Goal: Task Accomplishment & Management: Manage account settings

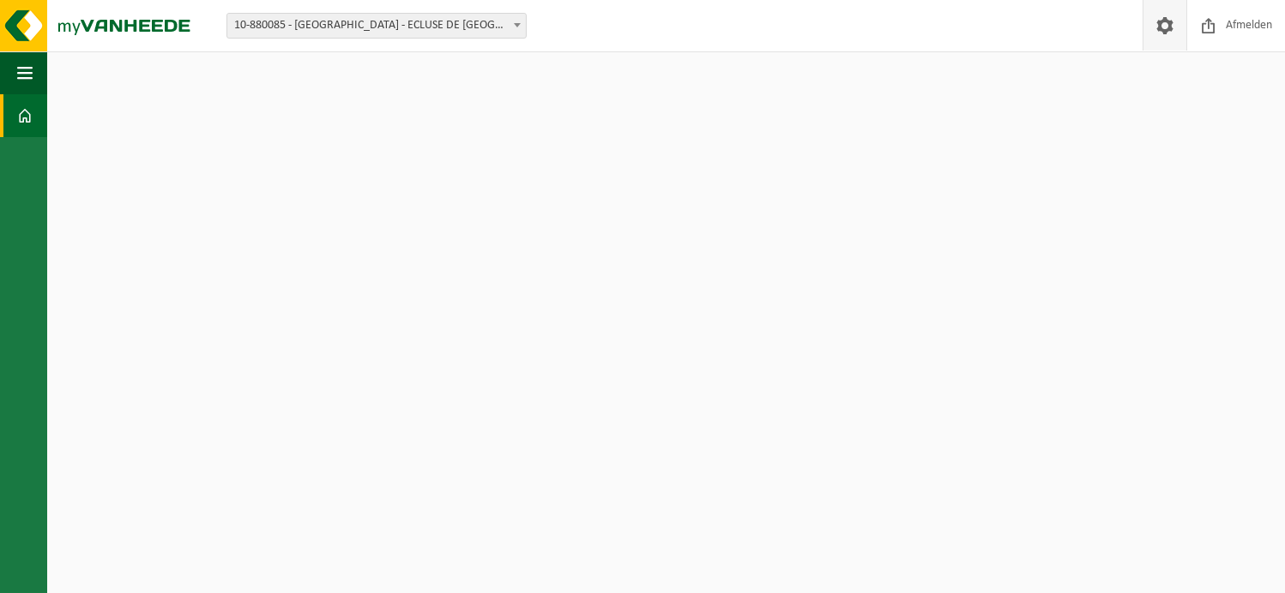
click at [1169, 24] on span at bounding box center [1165, 25] width 26 height 51
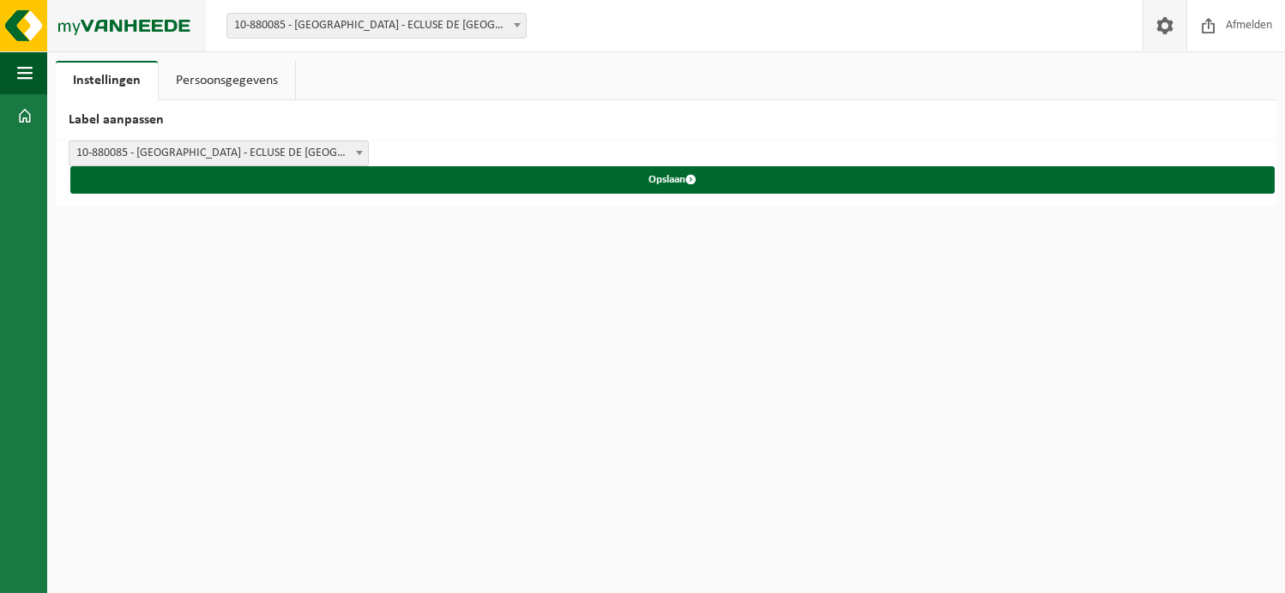
click at [77, 23] on img at bounding box center [103, 25] width 206 height 51
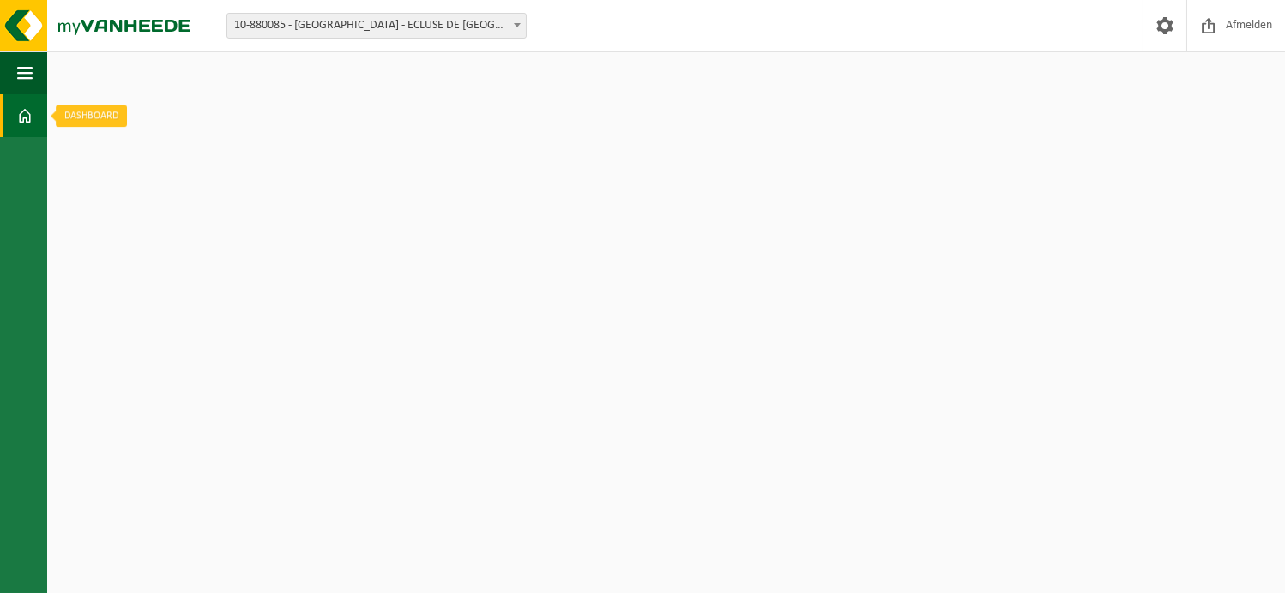
click at [21, 119] on span at bounding box center [24, 115] width 15 height 43
click at [520, 23] on b at bounding box center [517, 25] width 7 height 4
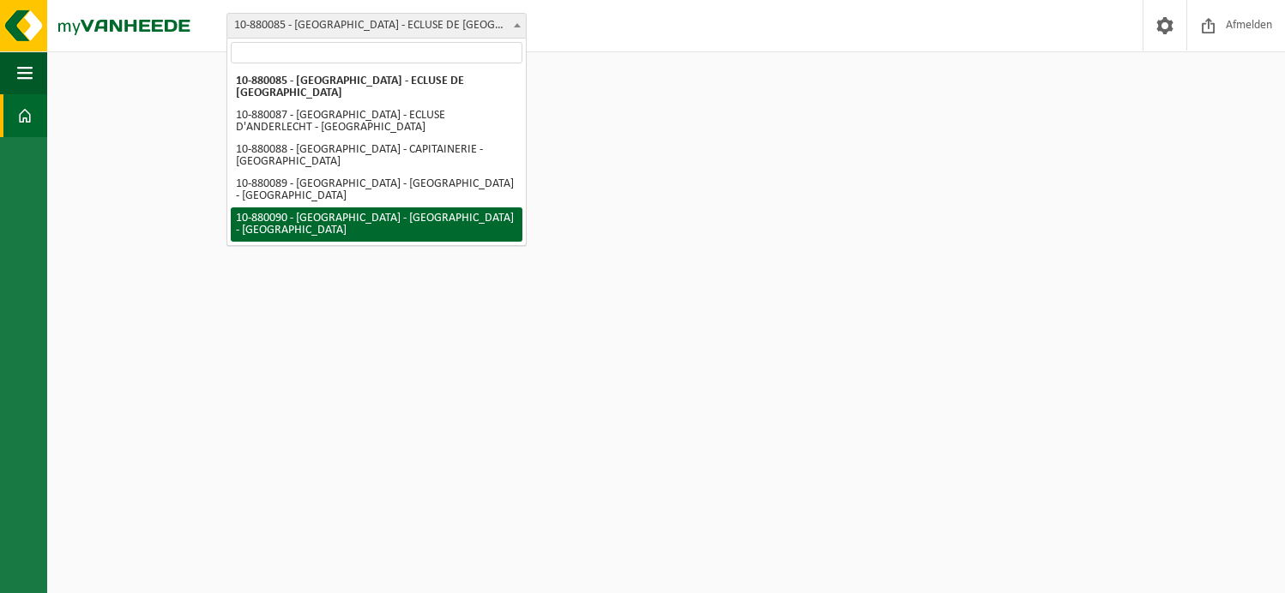
select select "110426"
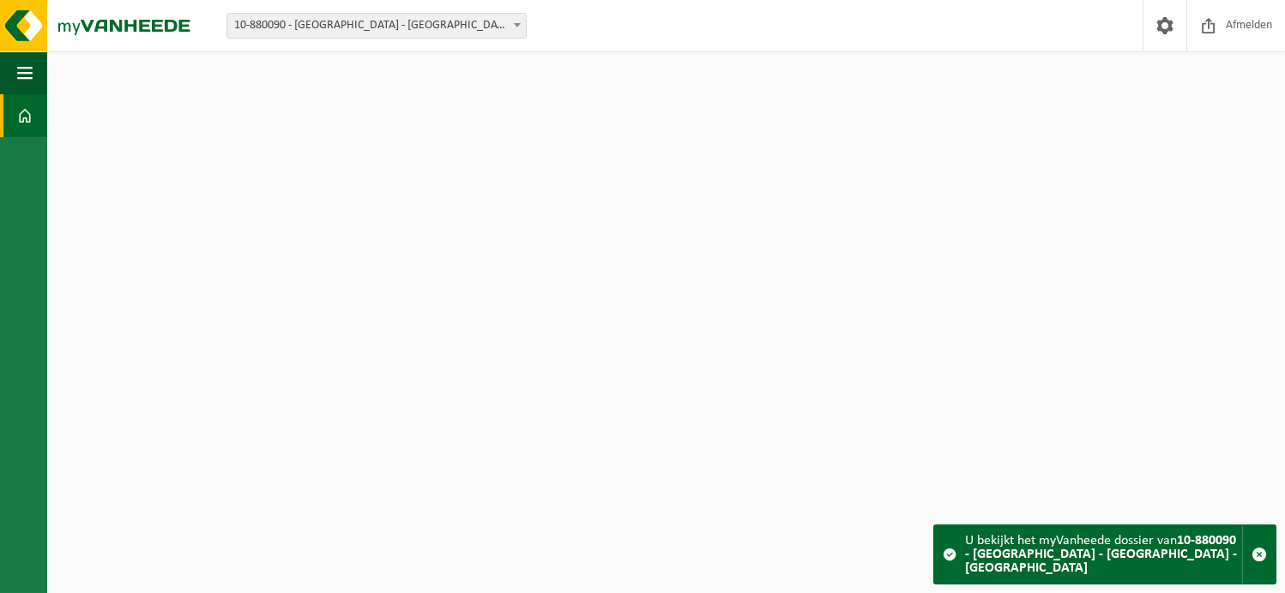
click at [1042, 554] on strong "10-880090 - [GEOGRAPHIC_DATA] - [GEOGRAPHIC_DATA] - [GEOGRAPHIC_DATA]" at bounding box center [1101, 554] width 272 height 41
click at [22, 67] on span "button" at bounding box center [24, 72] width 15 height 43
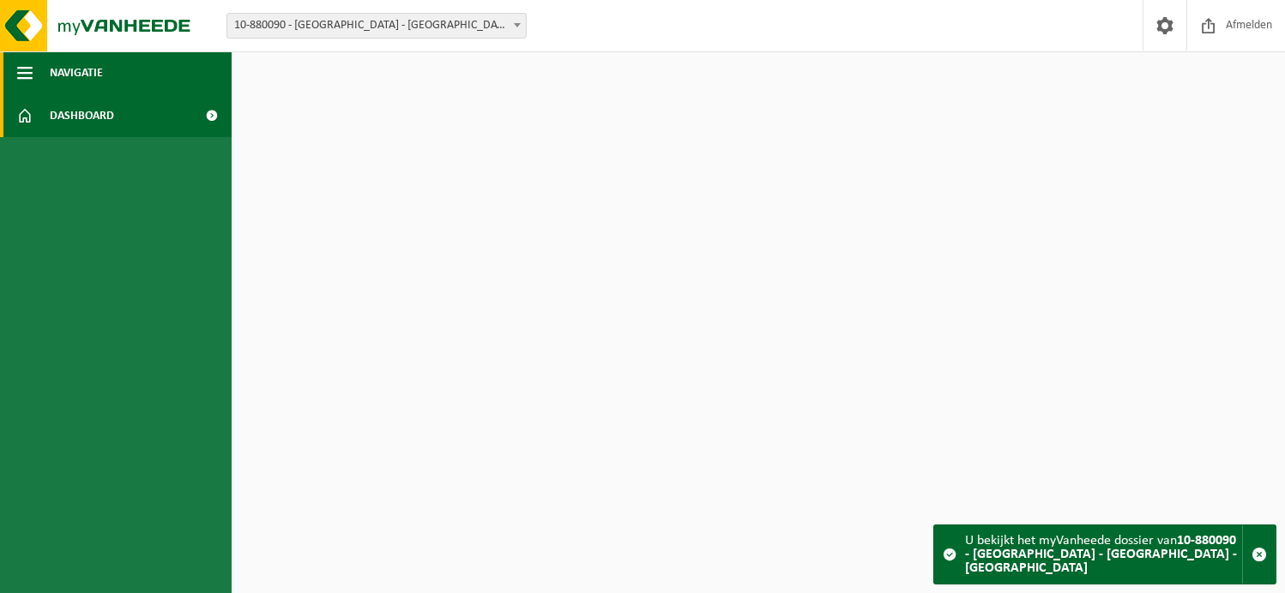
click at [83, 77] on span "Navigatie" at bounding box center [76, 72] width 53 height 43
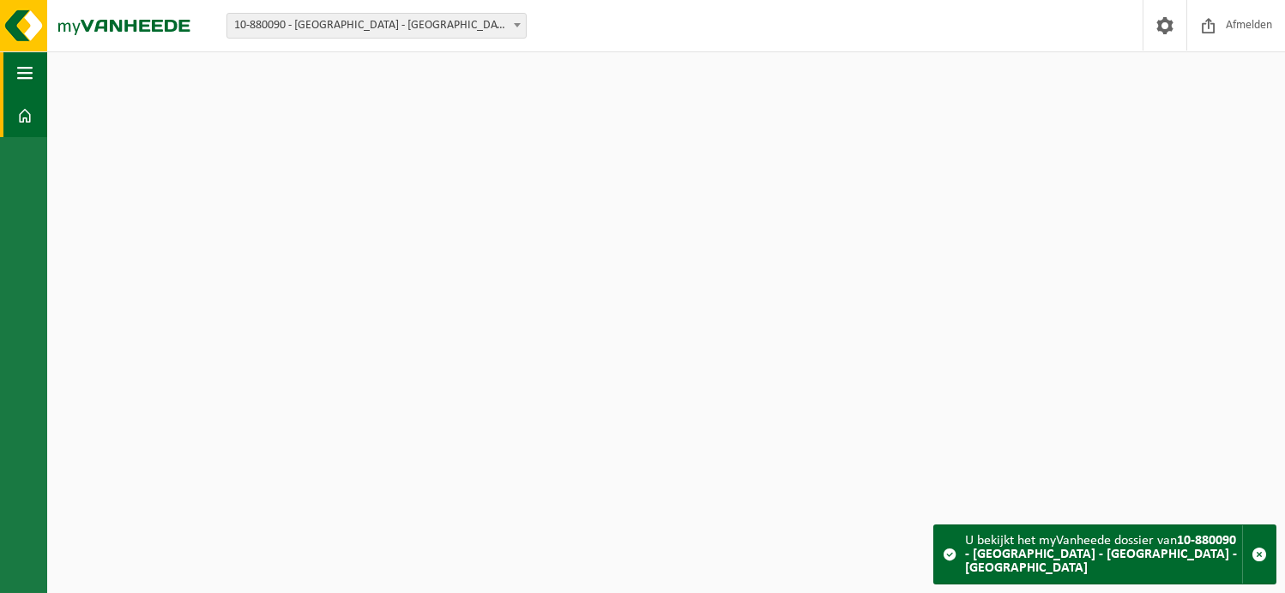
click at [27, 70] on span "button" at bounding box center [24, 72] width 15 height 43
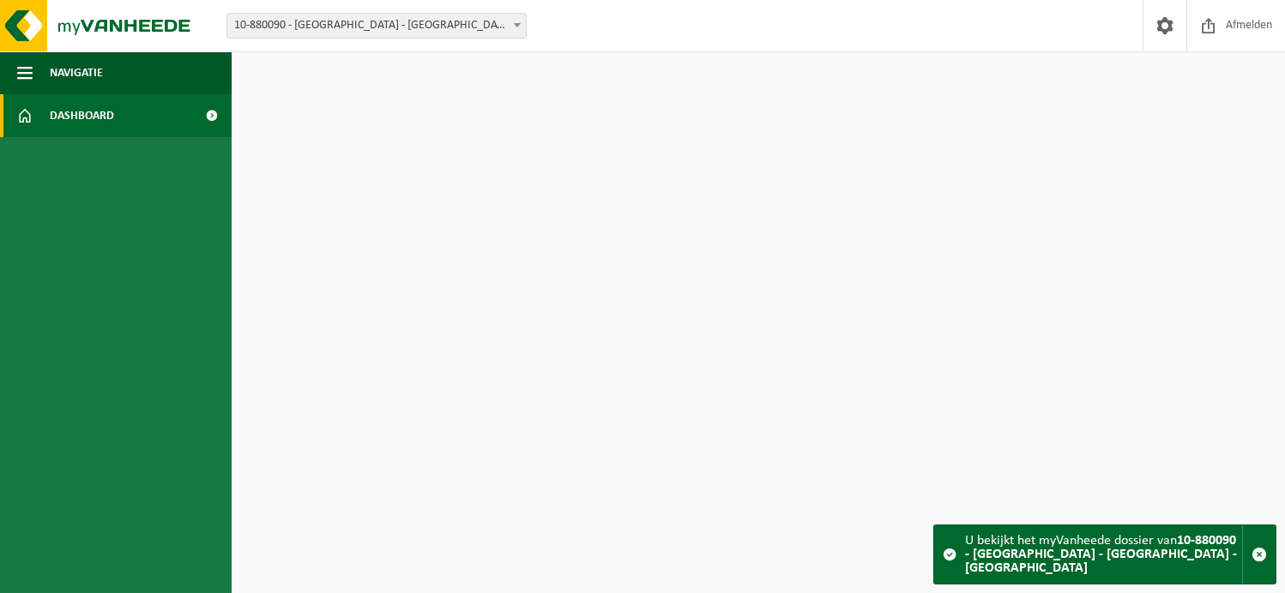
click at [105, 118] on span "Dashboard" at bounding box center [82, 115] width 64 height 43
